Goal: Information Seeking & Learning: Learn about a topic

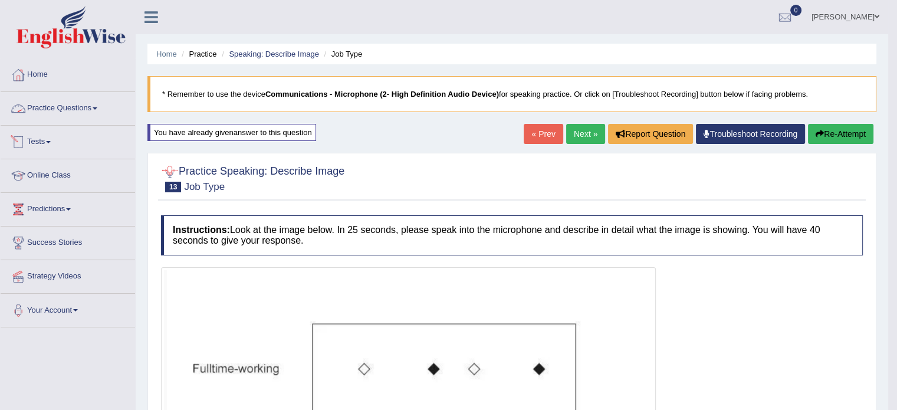
click at [38, 135] on link "Tests" at bounding box center [68, 140] width 134 height 29
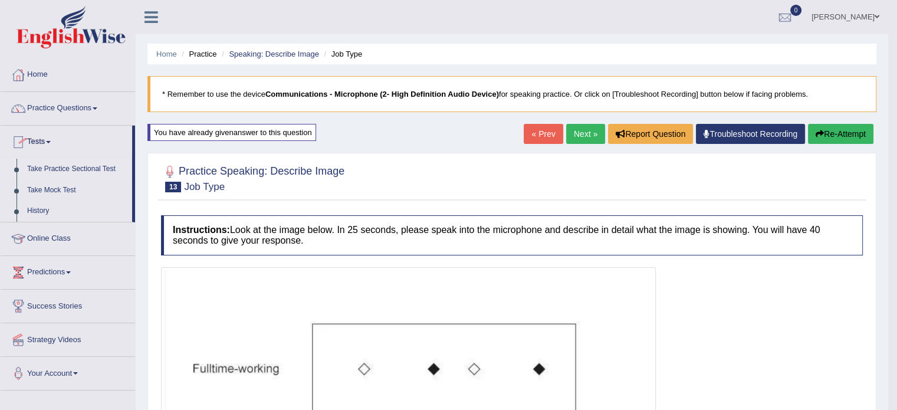
click at [78, 163] on link "Take Practice Sectional Test" at bounding box center [77, 169] width 110 height 21
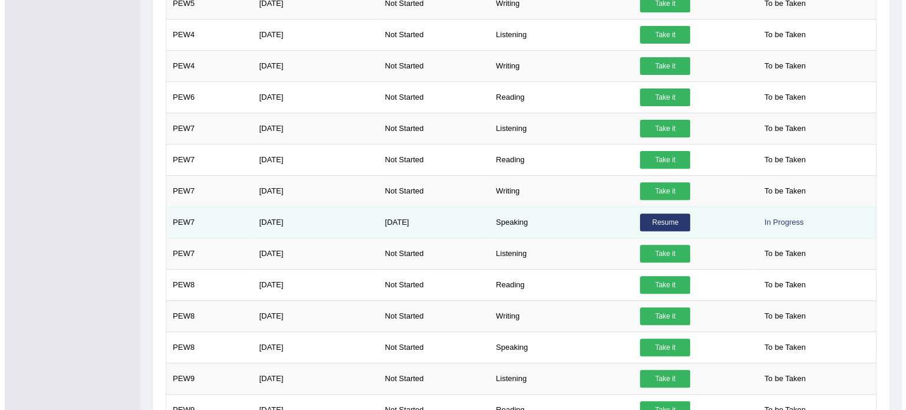
scroll to position [413, 0]
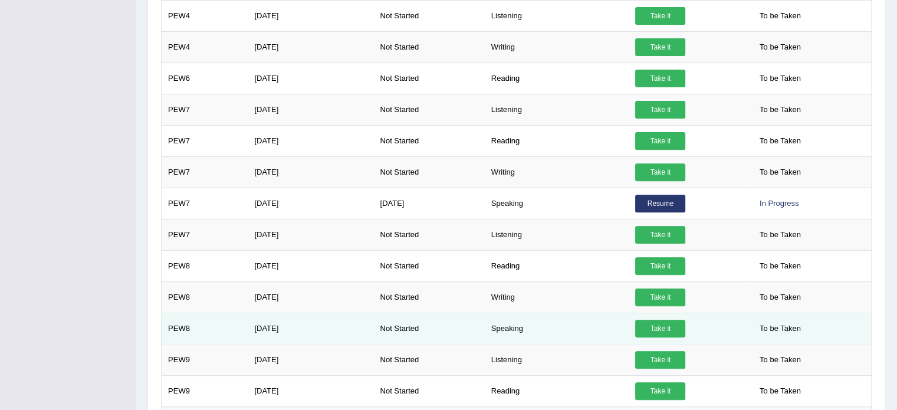
click at [665, 326] on link "Take it" at bounding box center [660, 329] width 50 height 18
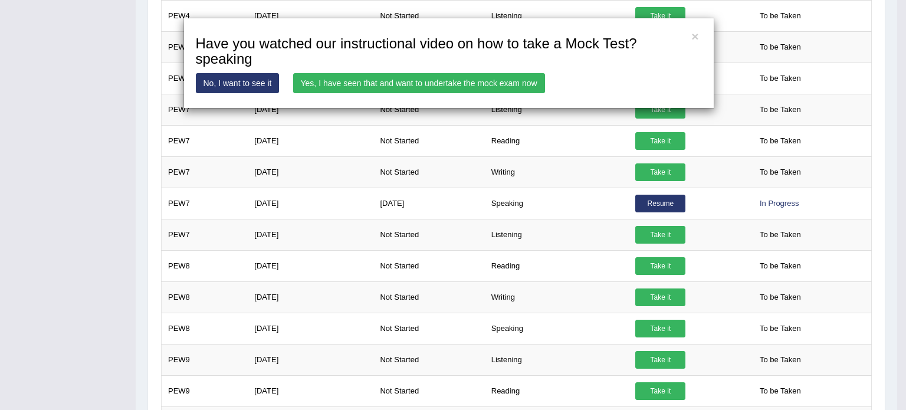
click at [394, 85] on link "Yes, I have seen that and want to undertake the mock exam now" at bounding box center [419, 83] width 252 height 20
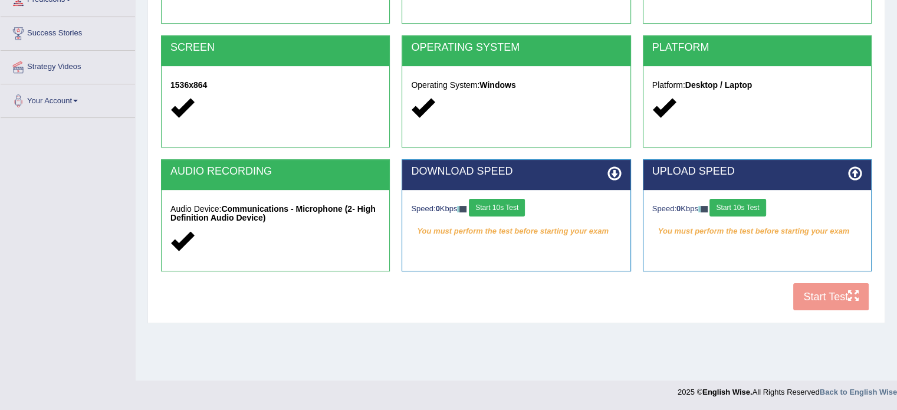
scroll to position [209, 0]
click at [488, 206] on button "Start 10s Test" at bounding box center [497, 208] width 56 height 18
click at [752, 207] on button "Start 10s Test" at bounding box center [737, 208] width 56 height 18
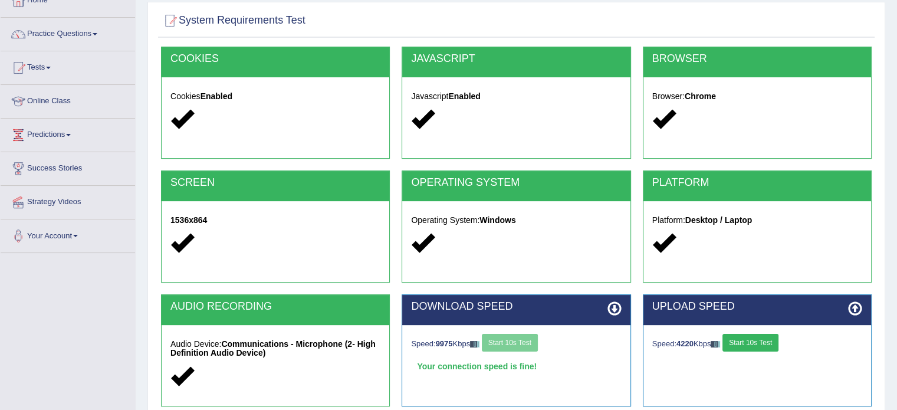
scroll to position [0, 0]
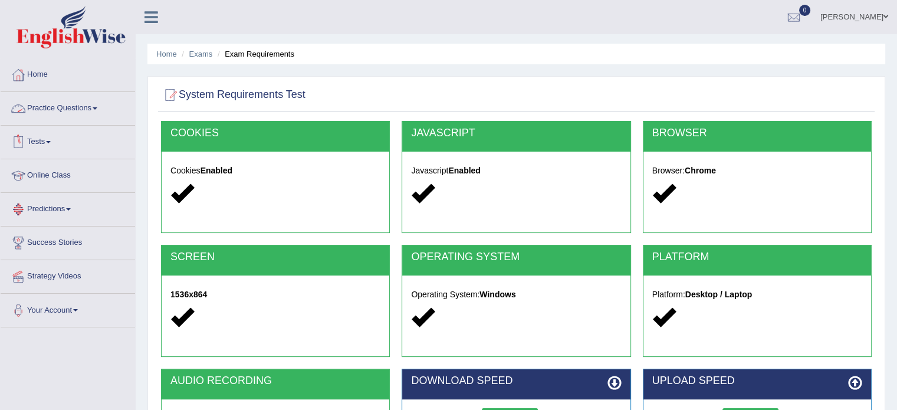
click at [34, 137] on link "Tests" at bounding box center [68, 140] width 134 height 29
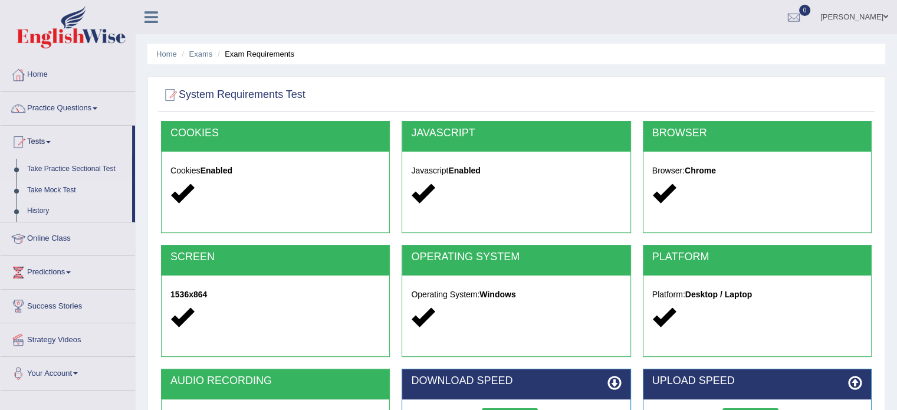
click at [40, 187] on link "Take Mock Test" at bounding box center [77, 190] width 110 height 21
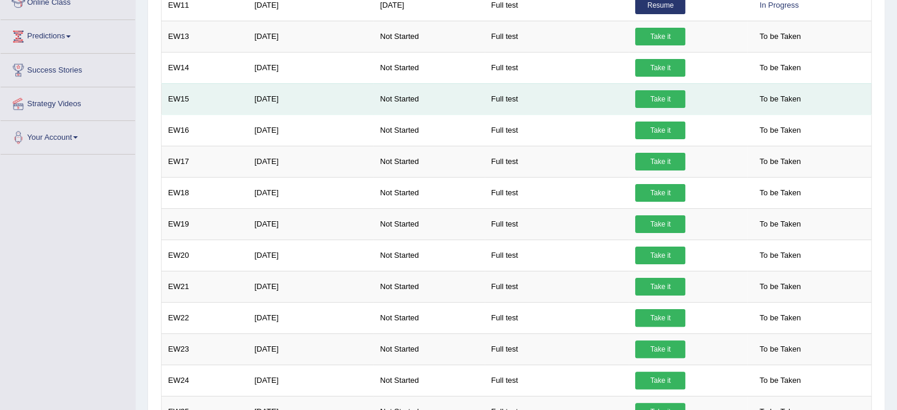
click at [663, 95] on link "Take it" at bounding box center [660, 99] width 50 height 18
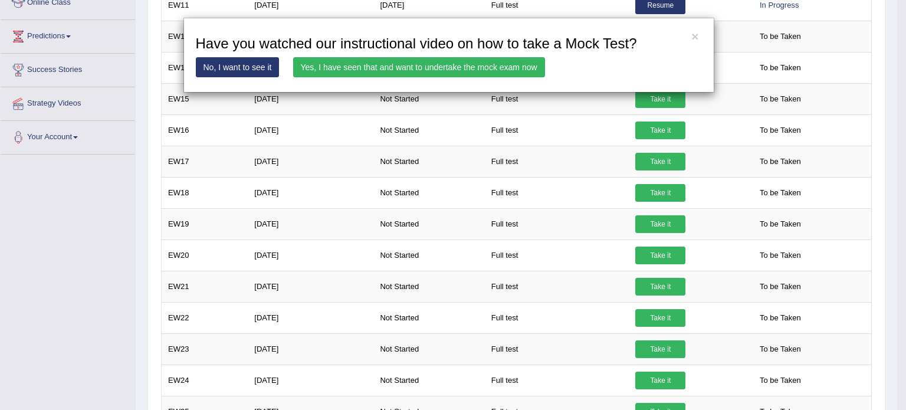
click at [493, 61] on link "Yes, I have seen that and want to undertake the mock exam now" at bounding box center [419, 67] width 252 height 20
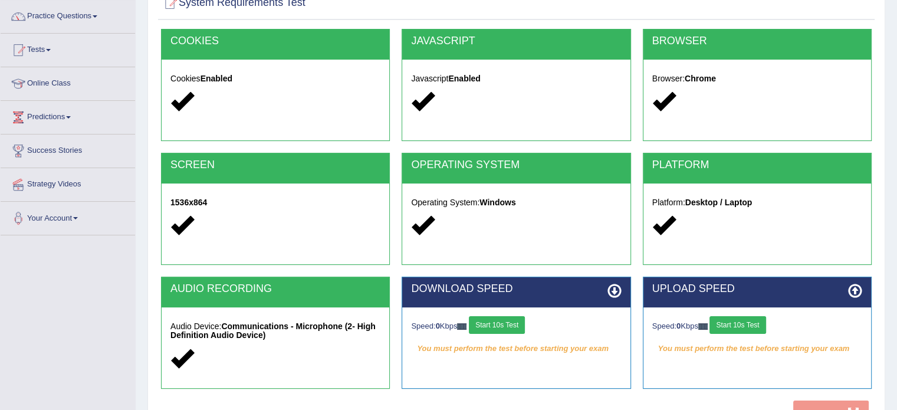
scroll to position [177, 0]
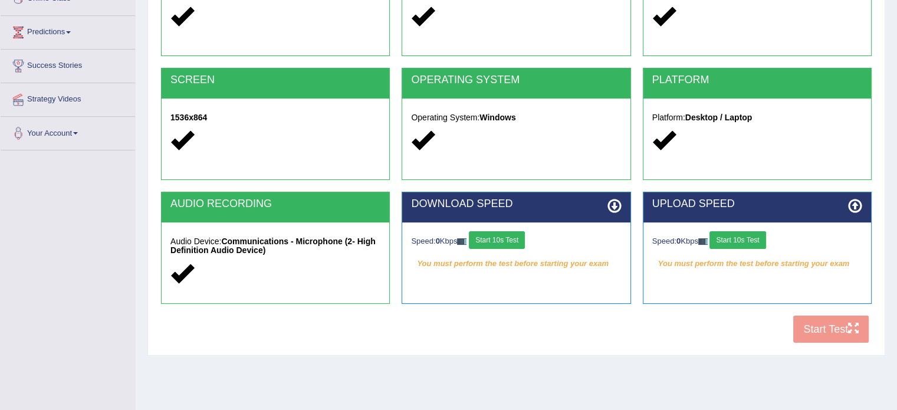
click at [506, 238] on button "Start 10s Test" at bounding box center [497, 240] width 56 height 18
click at [762, 235] on button "Start 10s Test" at bounding box center [737, 240] width 56 height 18
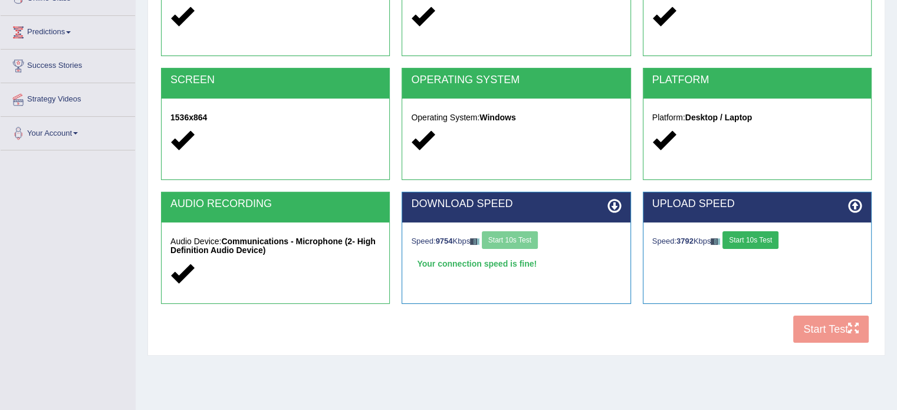
click at [755, 235] on button "Start 10s Test" at bounding box center [750, 240] width 56 height 18
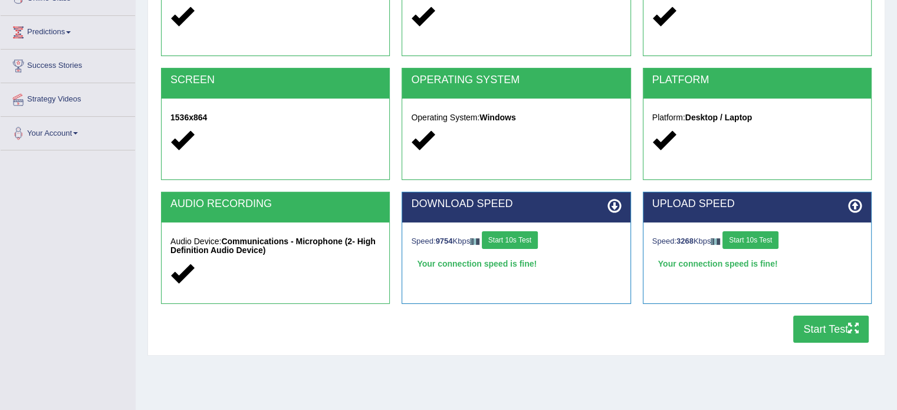
click at [821, 328] on button "Start Test" at bounding box center [830, 328] width 75 height 27
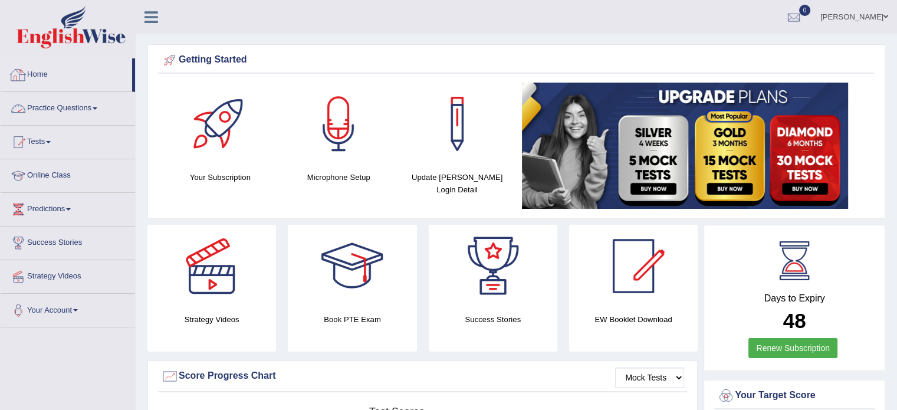
click at [56, 108] on link "Practice Questions" at bounding box center [68, 106] width 134 height 29
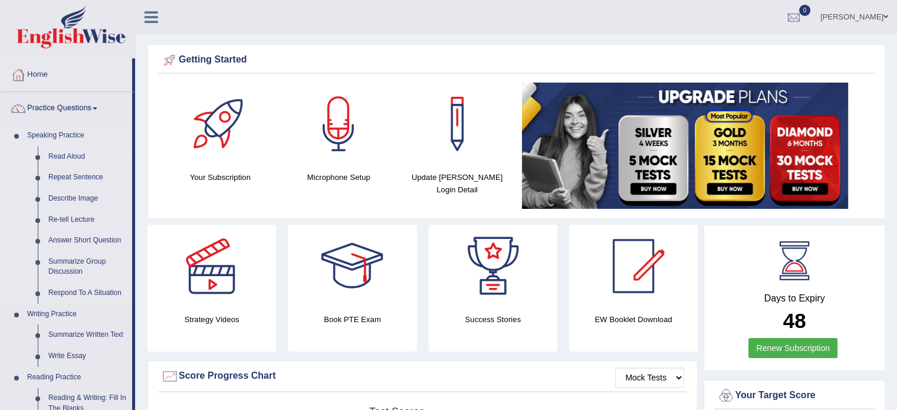
click at [74, 155] on link "Read Aloud" at bounding box center [87, 156] width 89 height 21
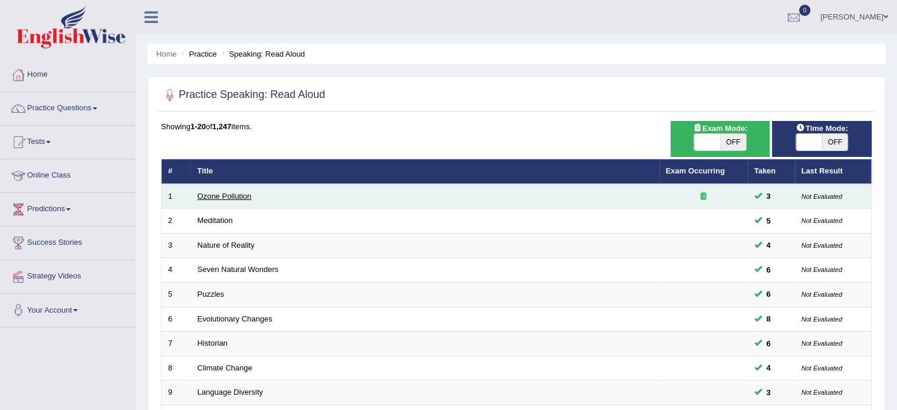
click at [225, 192] on link "Ozone Pollution" at bounding box center [225, 196] width 54 height 9
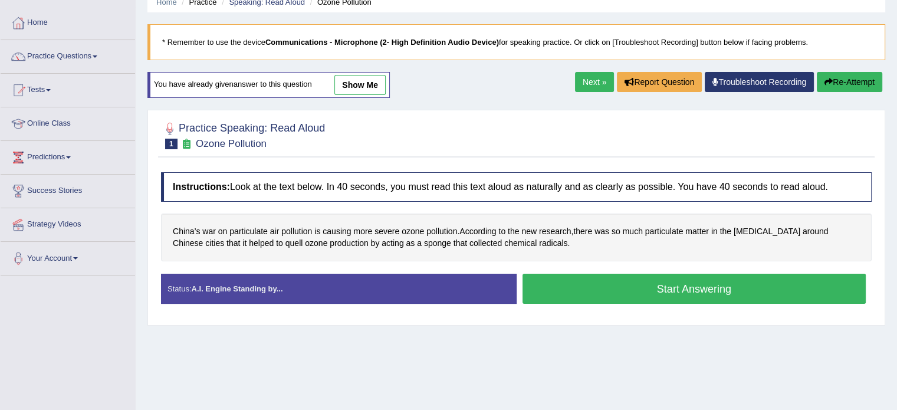
scroll to position [59, 0]
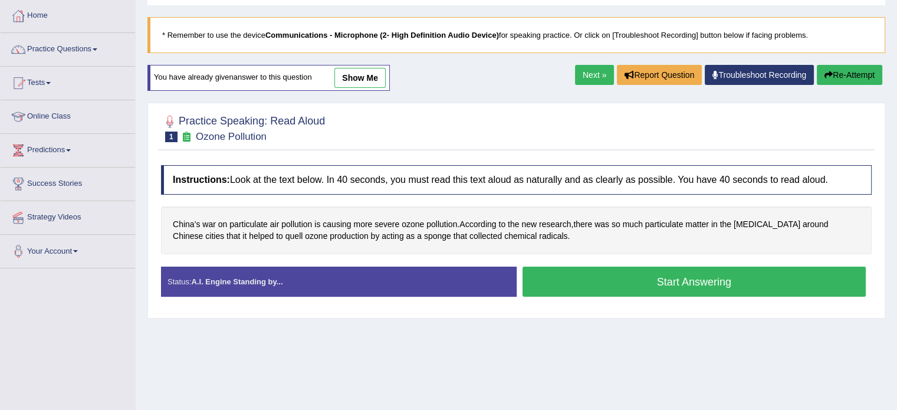
click at [597, 279] on button "Start Answering" at bounding box center [694, 282] width 344 height 30
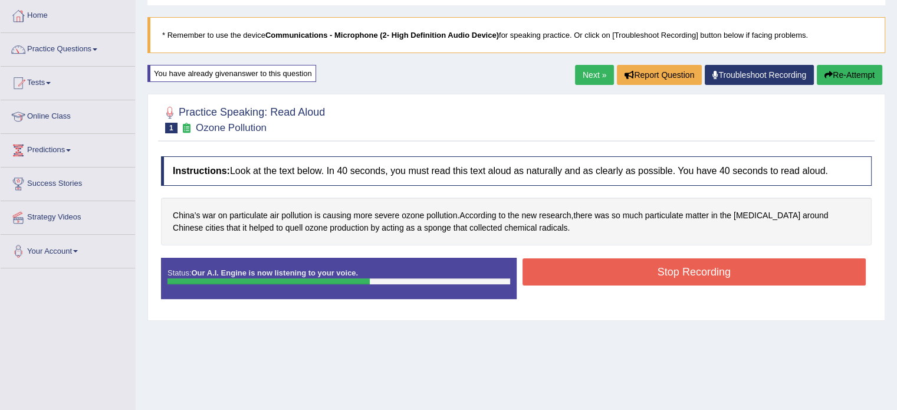
click at [664, 279] on button "Stop Recording" at bounding box center [694, 271] width 344 height 27
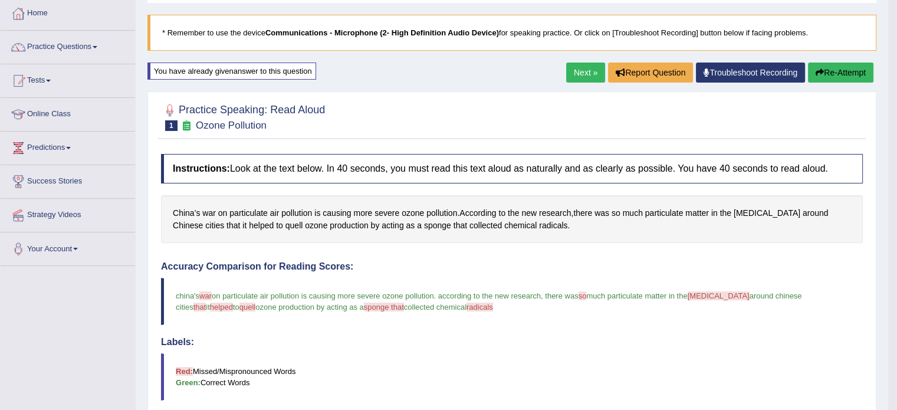
scroll to position [0, 0]
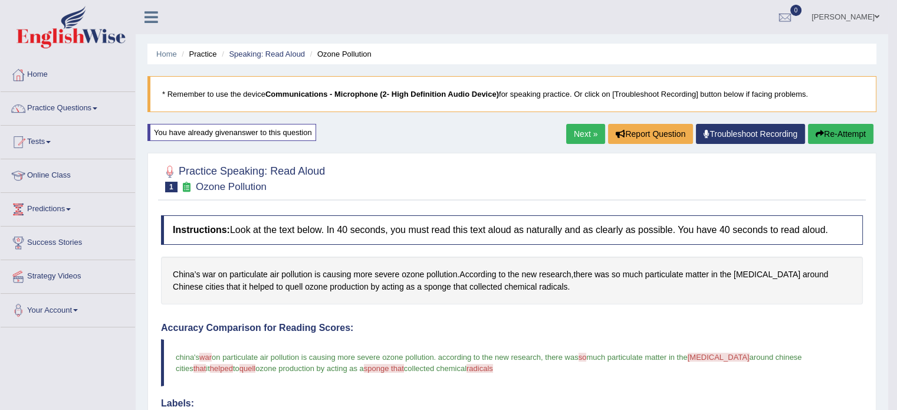
click at [566, 136] on link "Next »" at bounding box center [585, 134] width 39 height 20
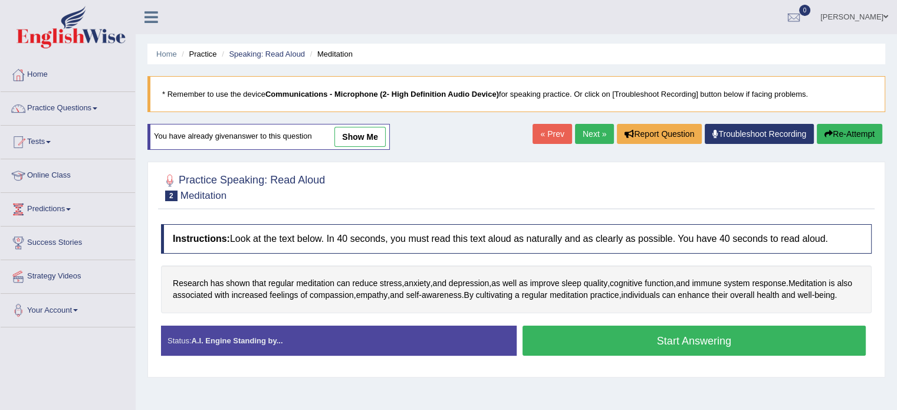
click at [680, 344] on button "Start Answering" at bounding box center [694, 340] width 344 height 30
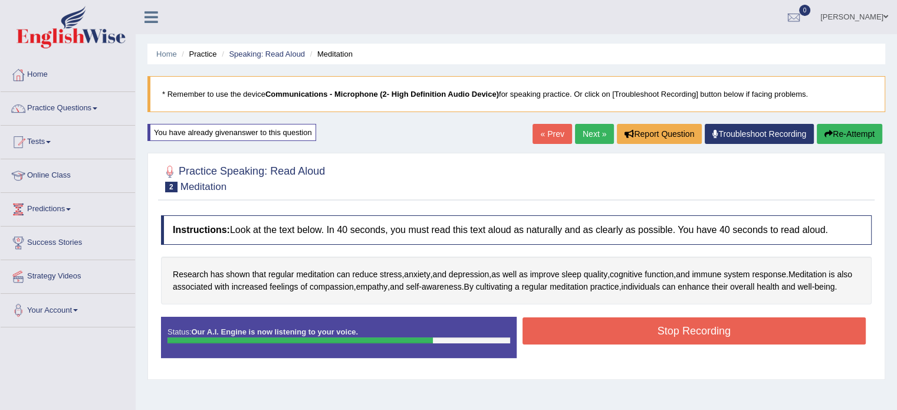
click at [680, 344] on button "Stop Recording" at bounding box center [694, 330] width 344 height 27
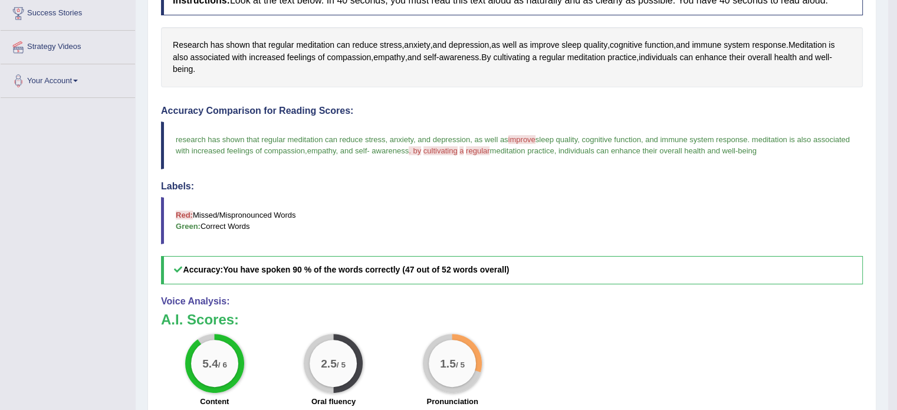
scroll to position [236, 0]
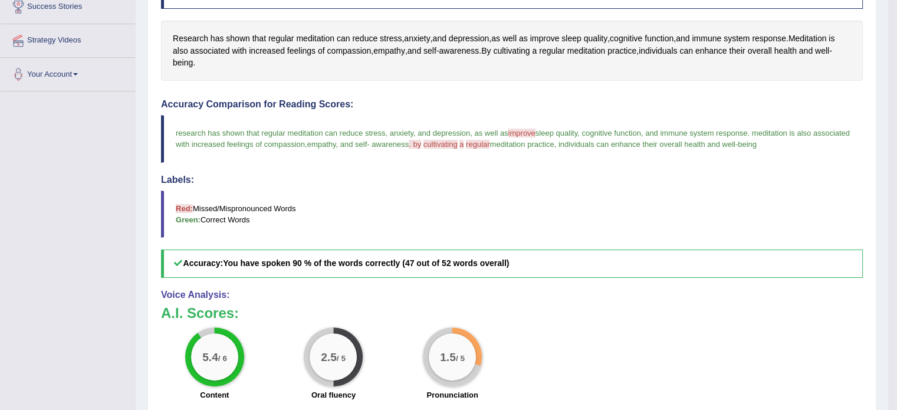
click at [342, 358] on small "/ 5" at bounding box center [341, 357] width 9 height 9
click at [326, 353] on big "2.5" at bounding box center [329, 356] width 16 height 13
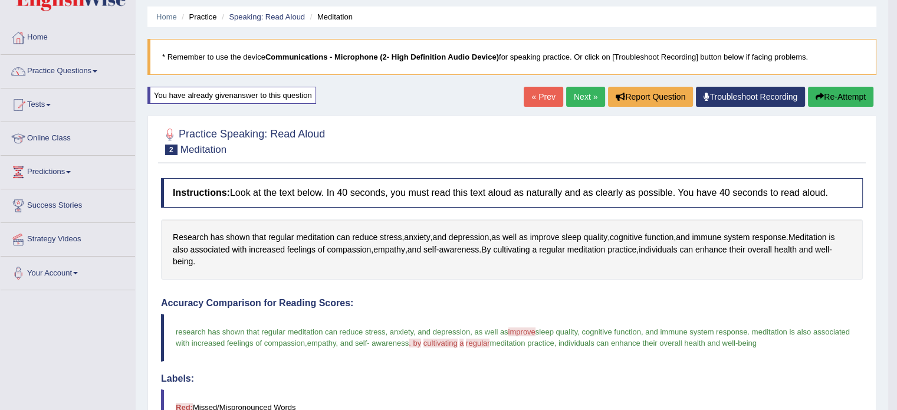
scroll to position [0, 0]
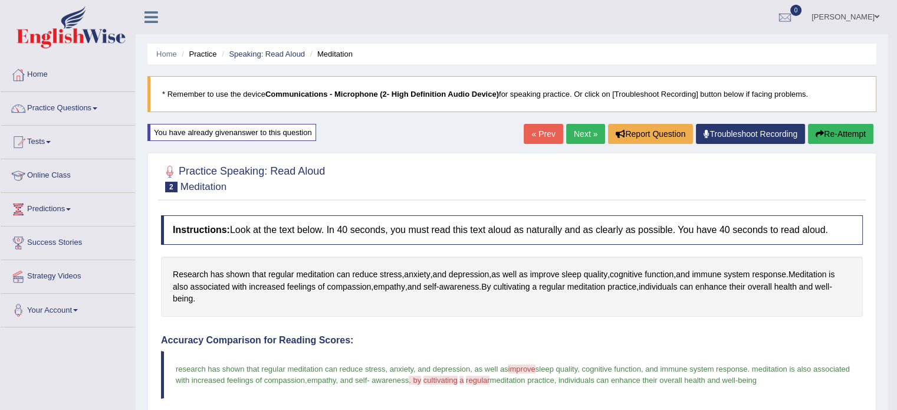
click at [845, 126] on button "Re-Attempt" at bounding box center [840, 134] width 65 height 20
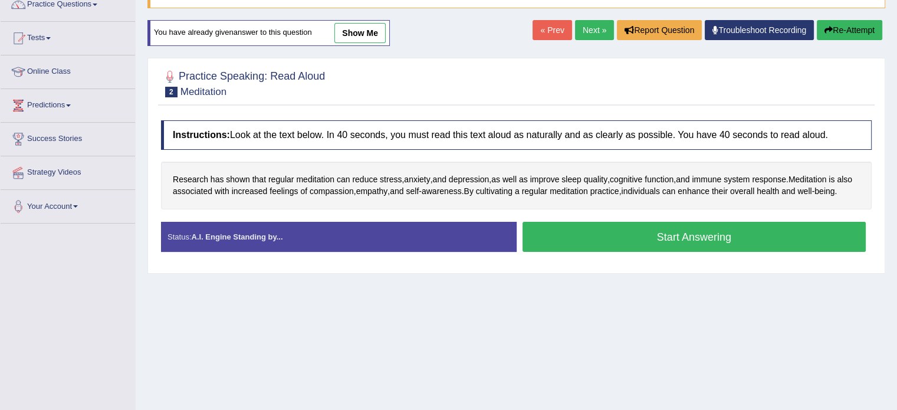
scroll to position [118, 0]
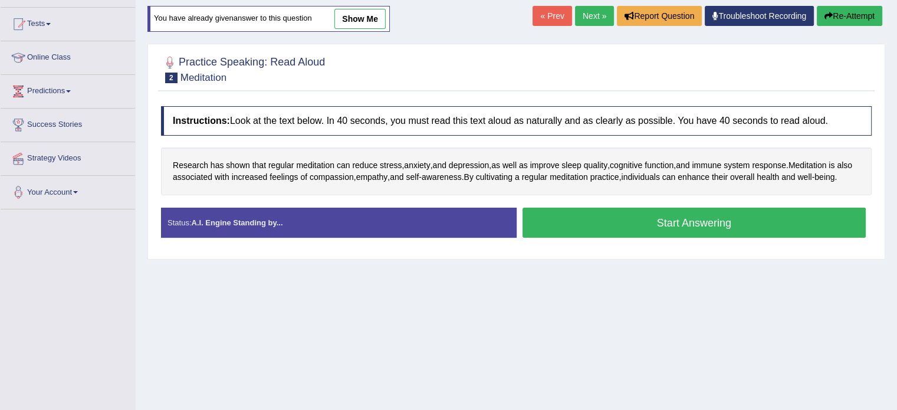
click at [677, 236] on button "Start Answering" at bounding box center [694, 223] width 344 height 30
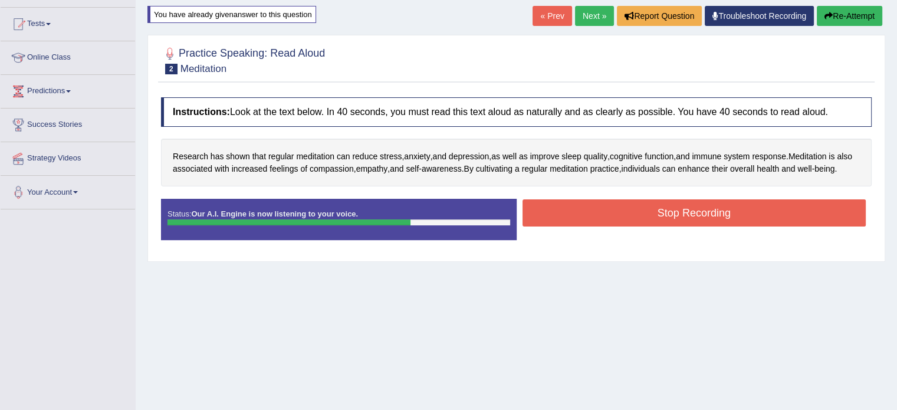
click at [677, 226] on button "Stop Recording" at bounding box center [694, 212] width 344 height 27
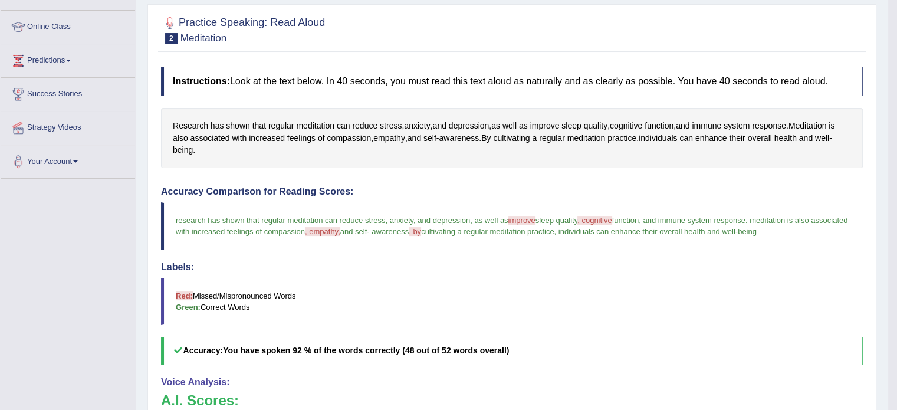
scroll to position [59, 0]
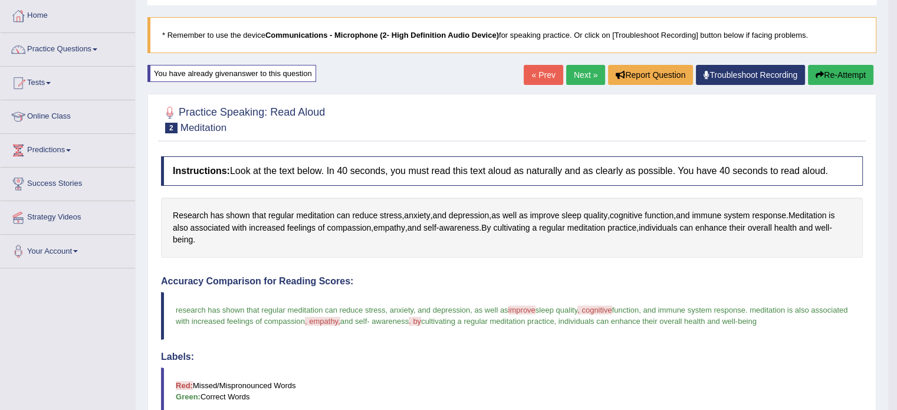
click at [832, 62] on div "Home Practice Speaking: Read Aloud Meditation * Remember to use the device Comm…" at bounding box center [512, 321] width 752 height 760
click at [834, 65] on div "Home Practice Speaking: Read Aloud Meditation * Remember to use the device Comm…" at bounding box center [512, 321] width 752 height 760
click at [831, 71] on button "Re-Attempt" at bounding box center [840, 75] width 65 height 20
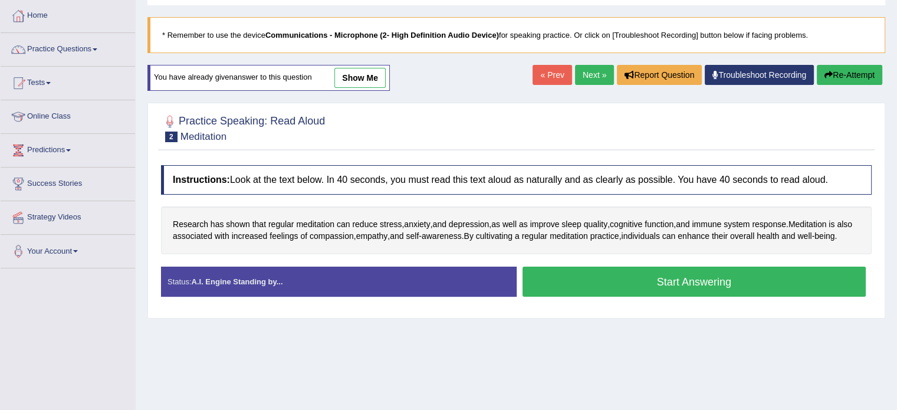
click at [667, 292] on button "Start Answering" at bounding box center [694, 282] width 344 height 30
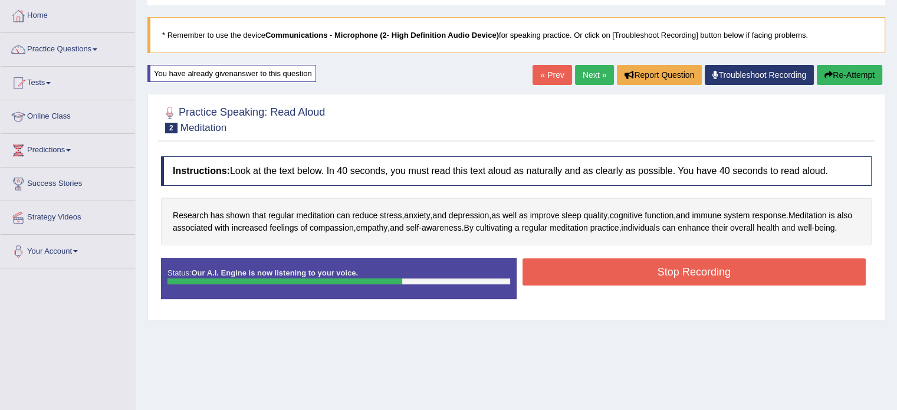
click at [679, 282] on button "Stop Recording" at bounding box center [694, 271] width 344 height 27
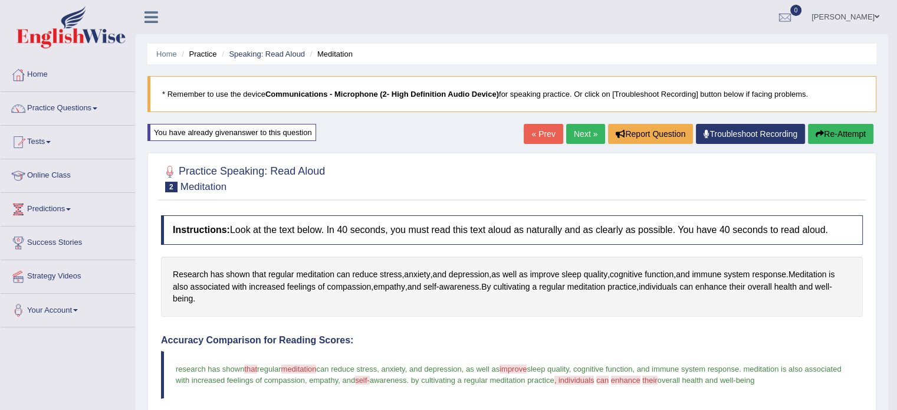
click at [588, 137] on link "Next »" at bounding box center [585, 134] width 39 height 20
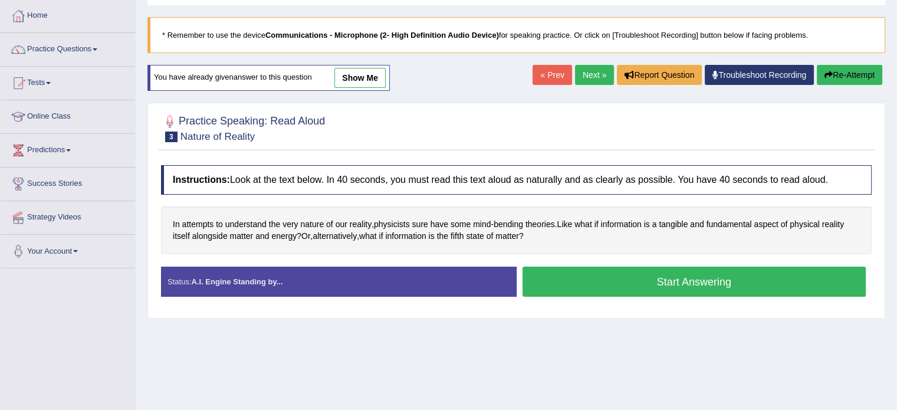
click at [611, 282] on button "Start Answering" at bounding box center [694, 282] width 344 height 30
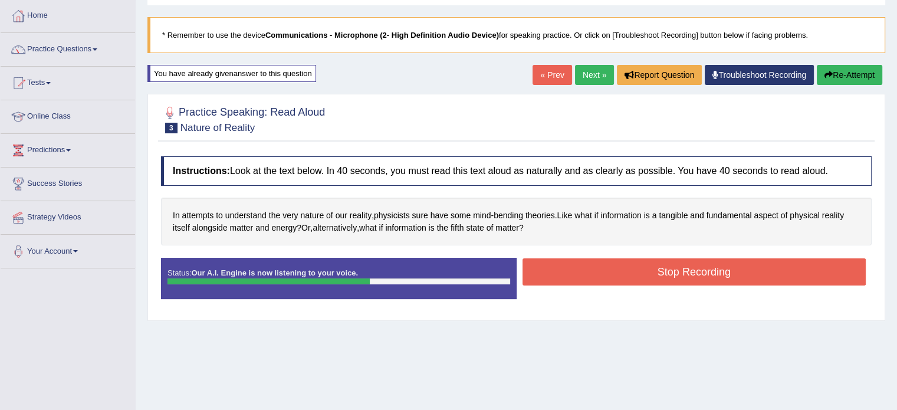
click at [611, 282] on button "Stop Recording" at bounding box center [694, 271] width 344 height 27
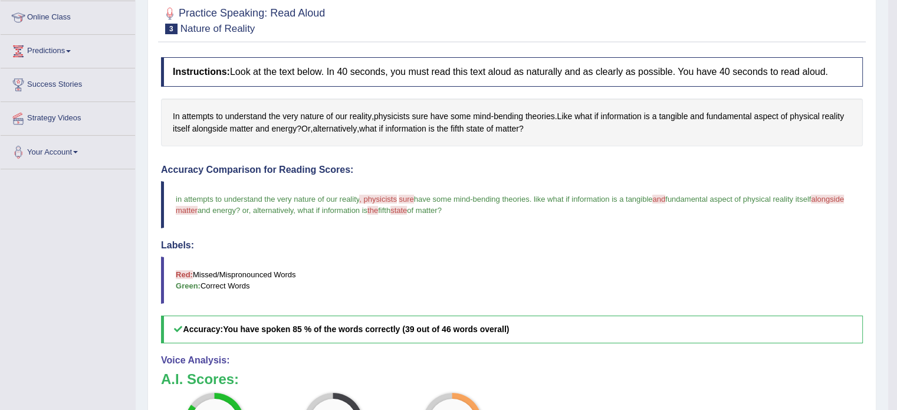
scroll to position [118, 0]
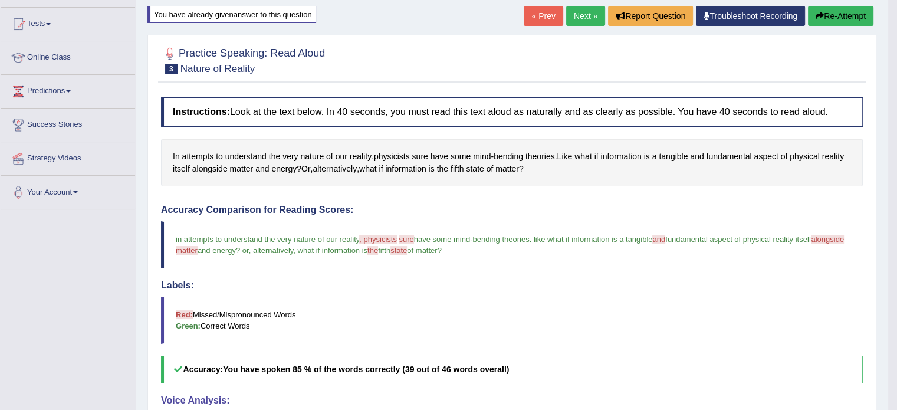
click at [842, 12] on button "Re-Attempt" at bounding box center [840, 16] width 65 height 20
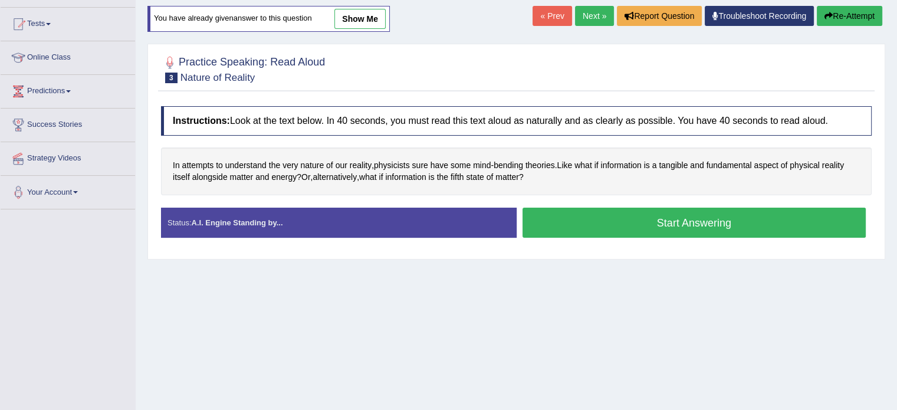
click at [601, 221] on button "Start Answering" at bounding box center [694, 223] width 344 height 30
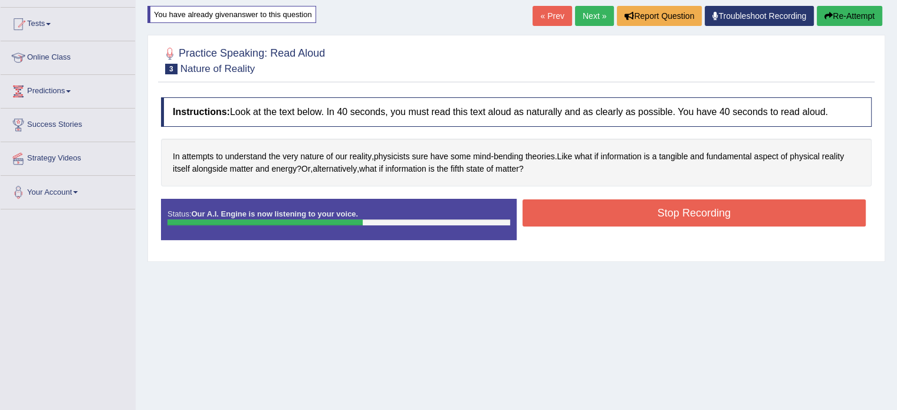
click at [599, 219] on button "Stop Recording" at bounding box center [694, 212] width 344 height 27
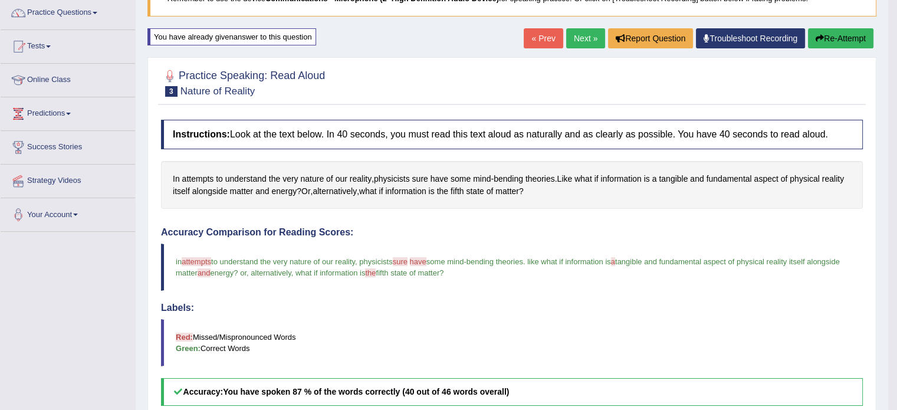
scroll to position [59, 0]
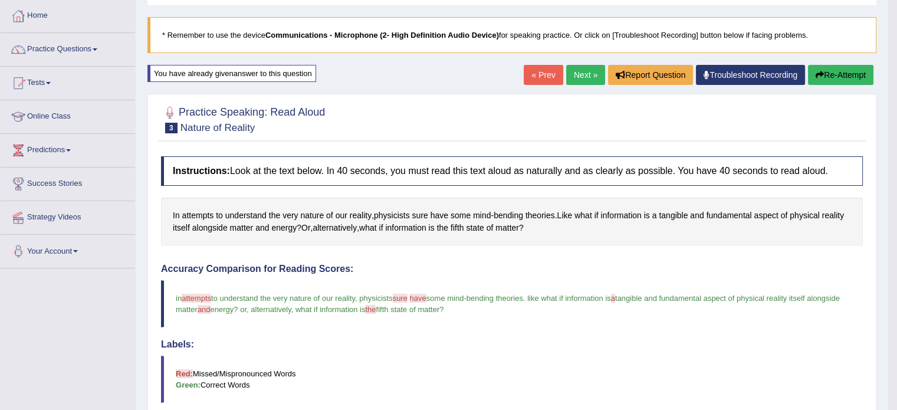
click at [574, 69] on link "Next »" at bounding box center [585, 75] width 39 height 20
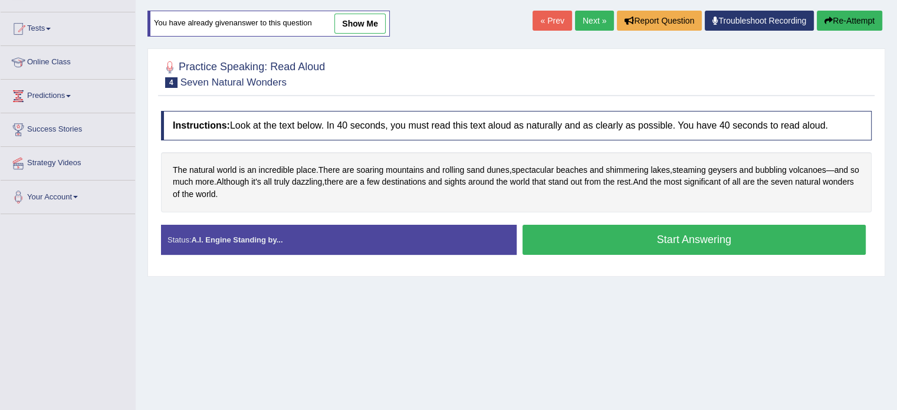
scroll to position [118, 0]
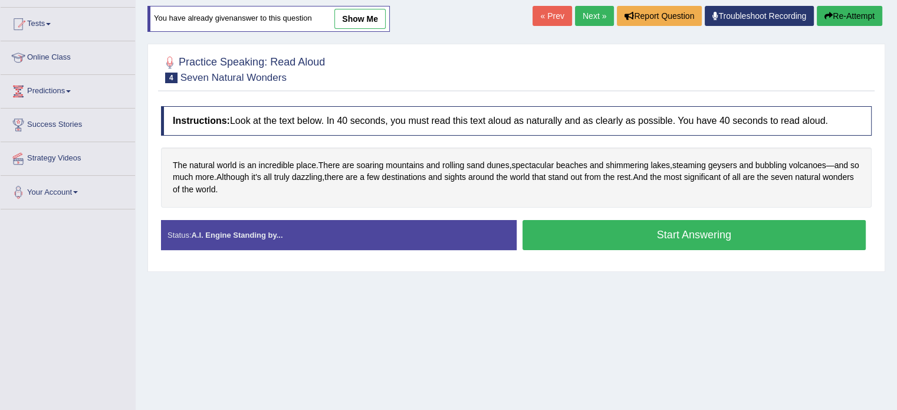
click at [597, 241] on button "Start Answering" at bounding box center [694, 235] width 344 height 30
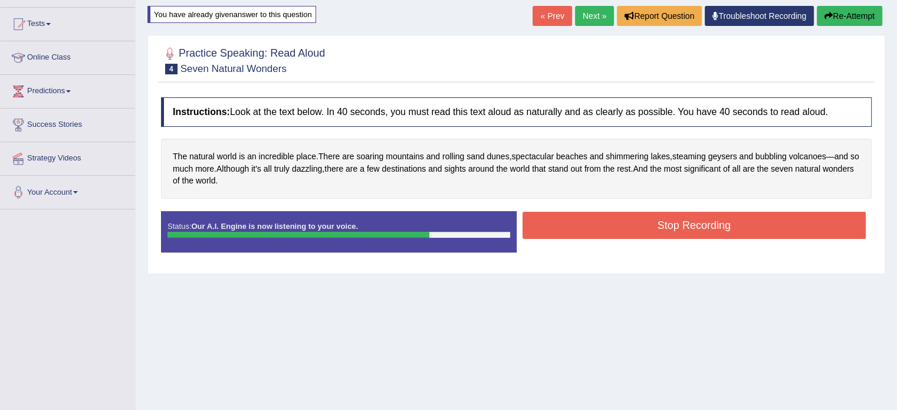
click at [631, 228] on button "Stop Recording" at bounding box center [694, 225] width 344 height 27
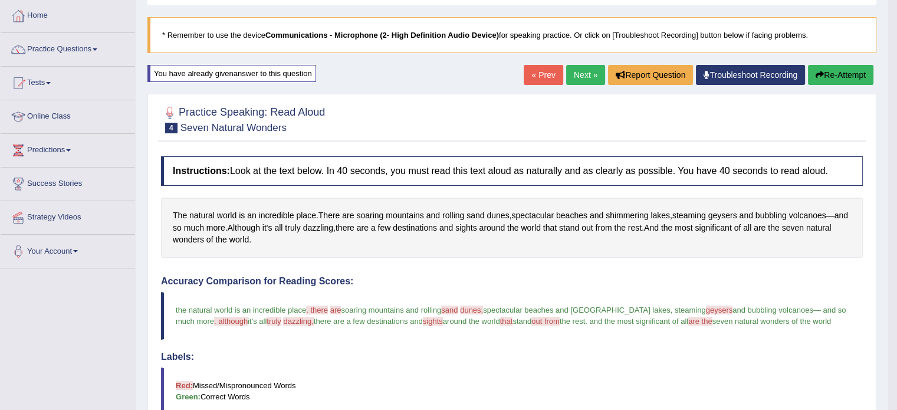
scroll to position [59, 0]
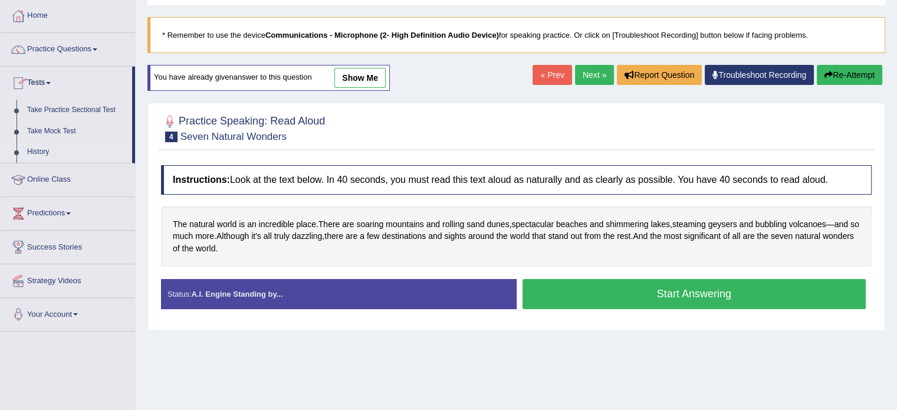
click at [42, 146] on link "History" at bounding box center [77, 152] width 110 height 21
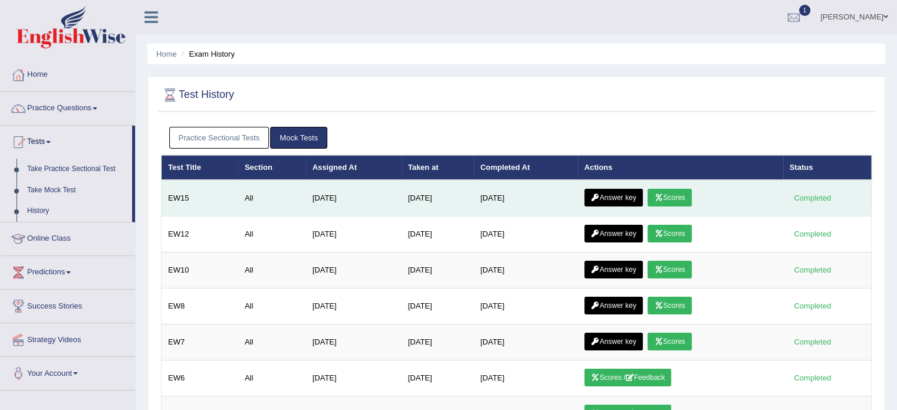
click at [663, 195] on icon at bounding box center [658, 197] width 9 height 7
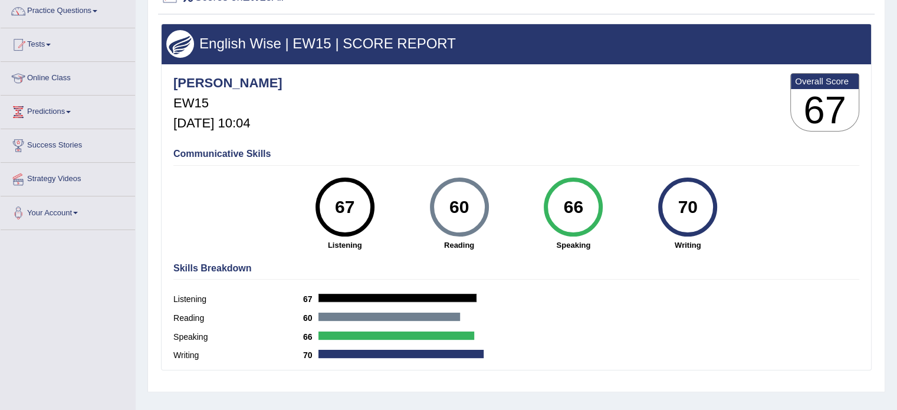
scroll to position [118, 0]
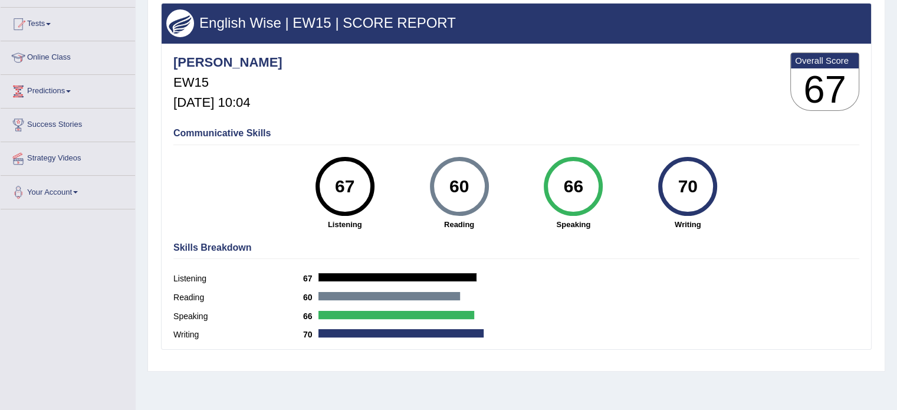
click at [582, 183] on div "66" at bounding box center [573, 187] width 43 height 50
drag, startPoint x: 582, startPoint y: 183, endPoint x: 517, endPoint y: 183, distance: 65.4
click at [517, 183] on div "66 Speaking" at bounding box center [573, 193] width 114 height 73
click at [511, 120] on div "English Wise | EW15 | SCORE REPORT [PERSON_NAME] EW15 [DATE] 10:04 Overall Scor…" at bounding box center [516, 176] width 710 height 347
drag, startPoint x: 703, startPoint y: 184, endPoint x: 633, endPoint y: 192, distance: 70.1
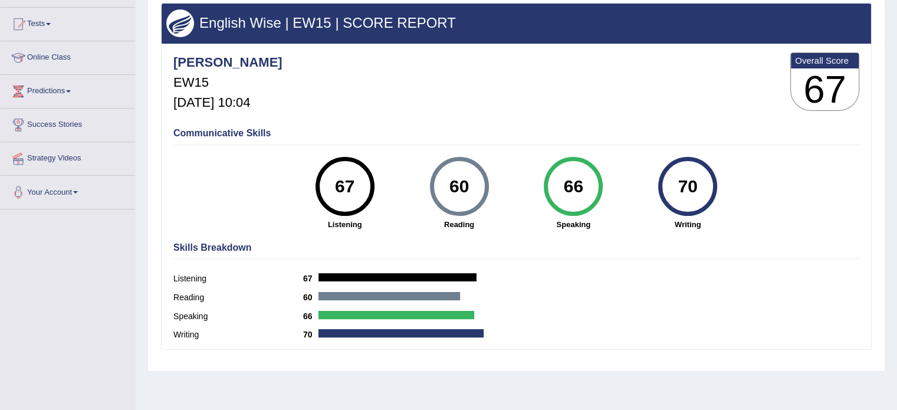
click at [633, 192] on div "70 Writing" at bounding box center [687, 193] width 114 height 73
click at [506, 117] on div "[PERSON_NAME] EW15 [DATE] 10:04 Overall Score 67" at bounding box center [516, 85] width 692 height 70
